Goal: Check status

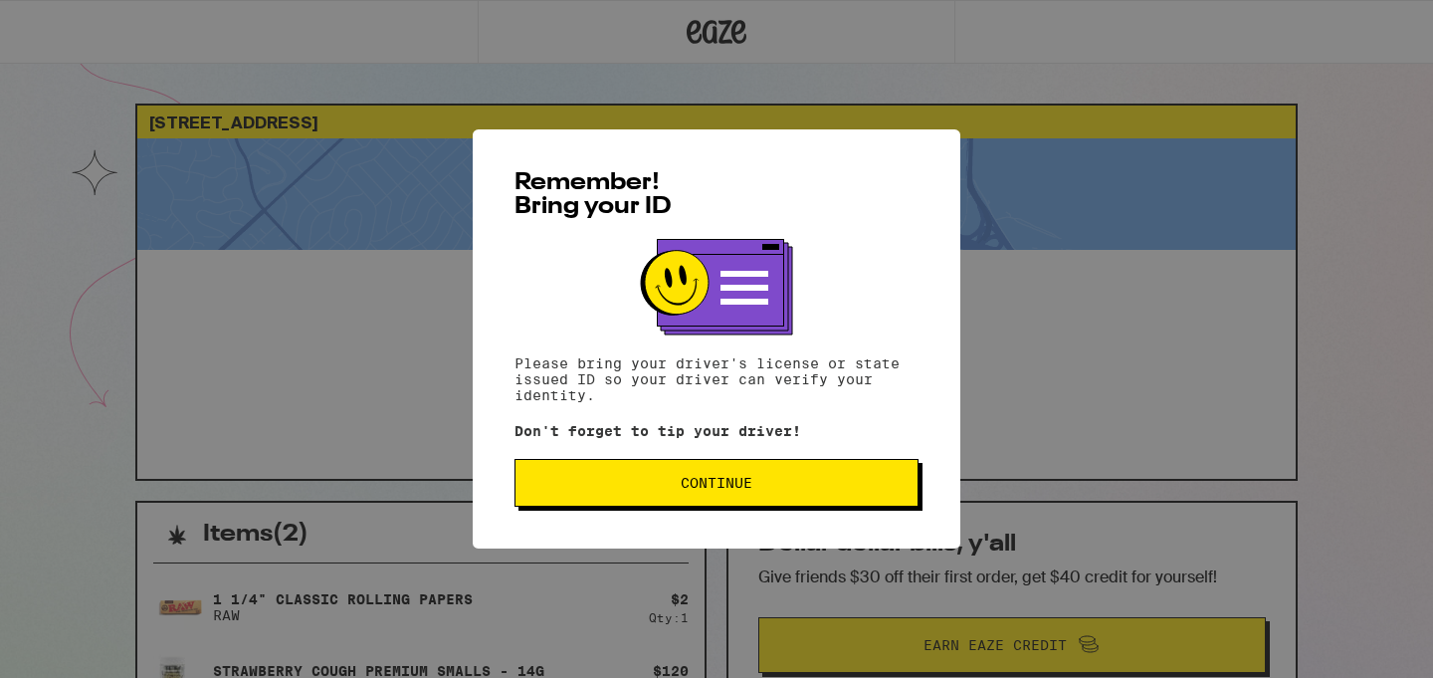
click at [719, 500] on button "Continue" at bounding box center [717, 483] width 404 height 48
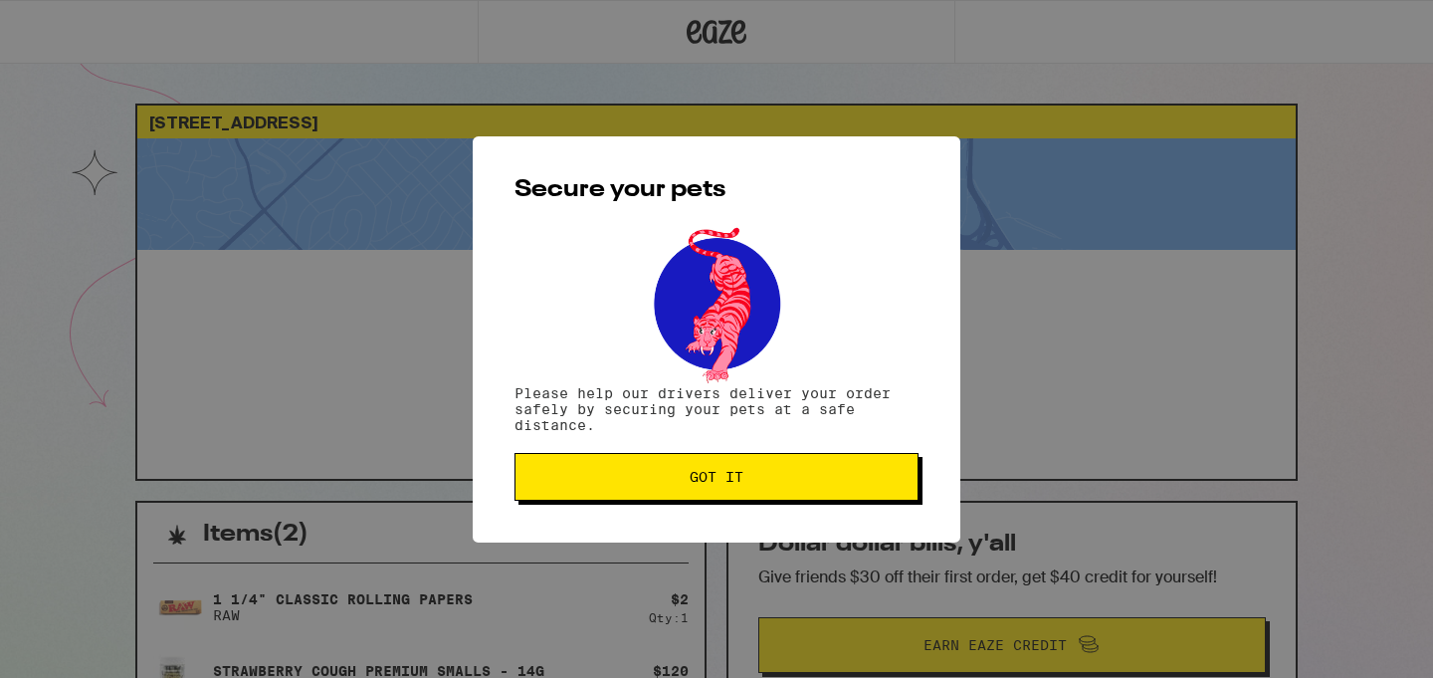
click at [719, 500] on button "Got it" at bounding box center [717, 477] width 404 height 48
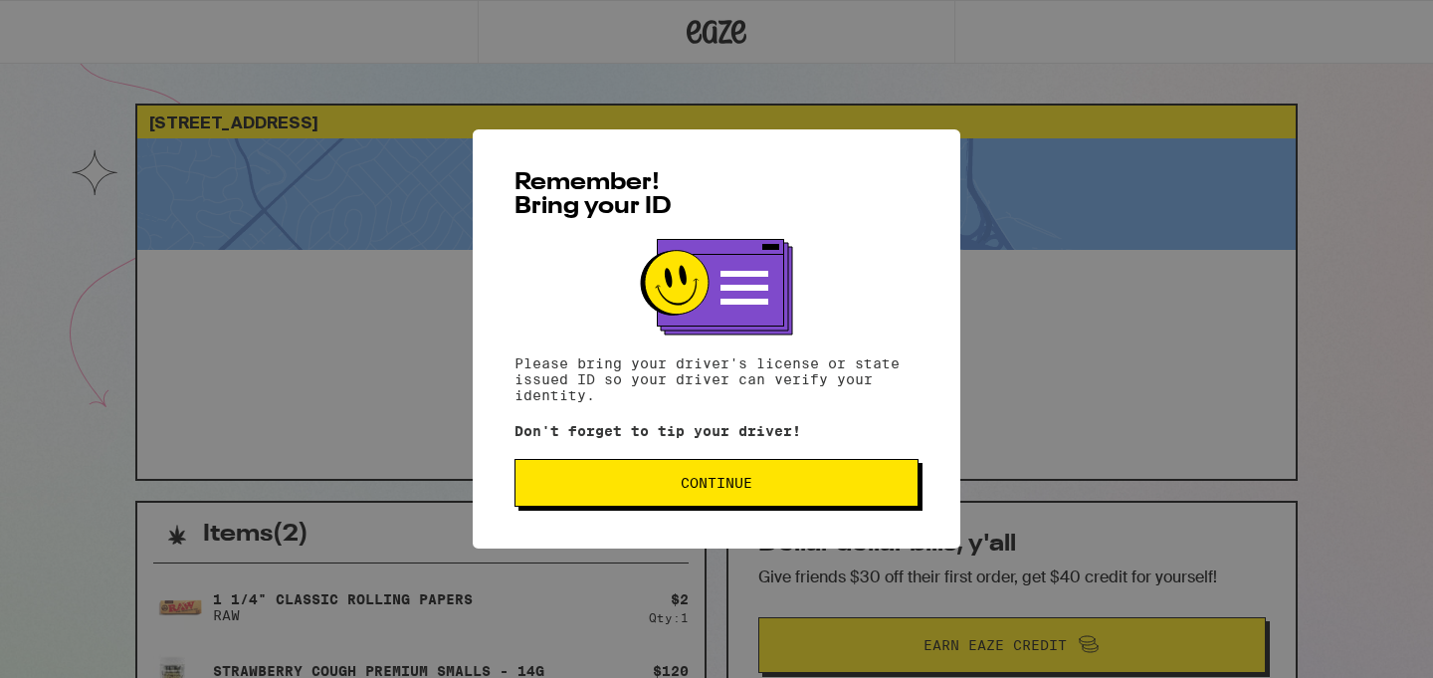
click at [718, 479] on span "Continue" at bounding box center [717, 483] width 72 height 14
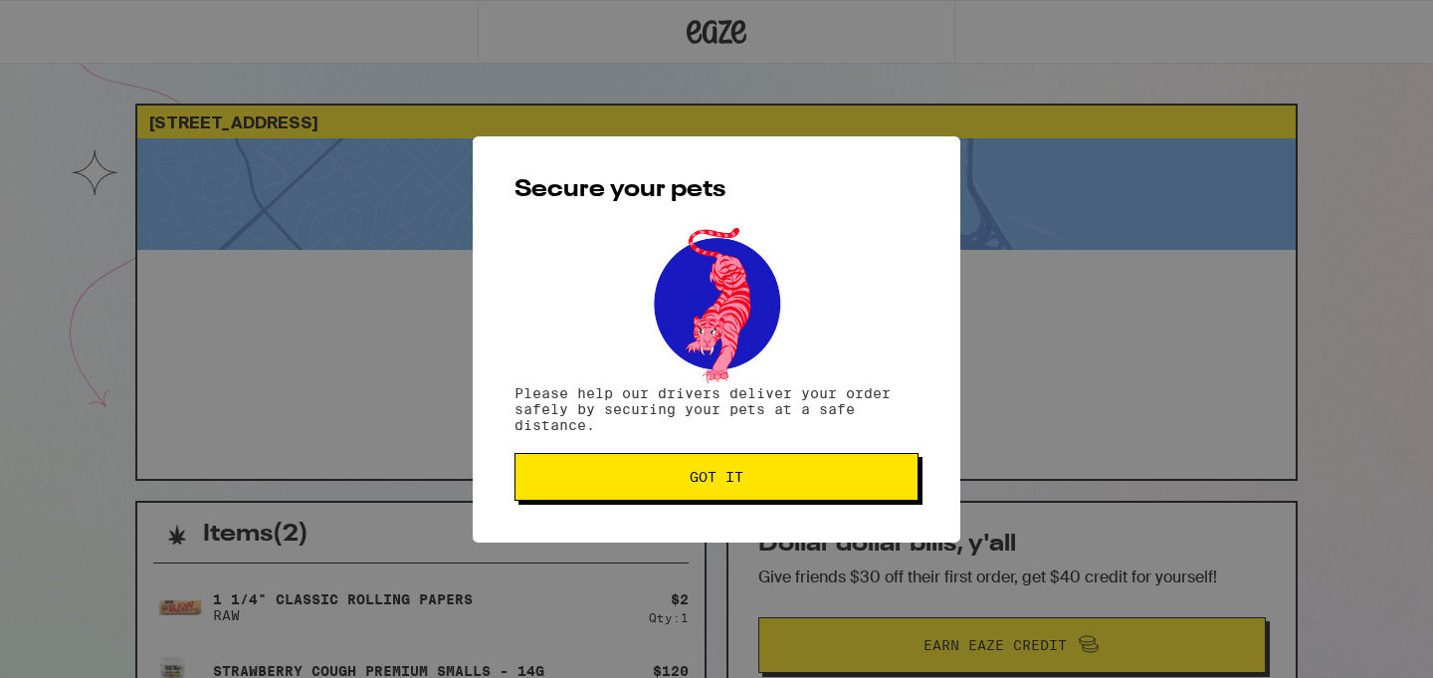
click at [718, 479] on span "Got it" at bounding box center [717, 477] width 54 height 14
